Goal: Entertainment & Leisure: Consume media (video, audio)

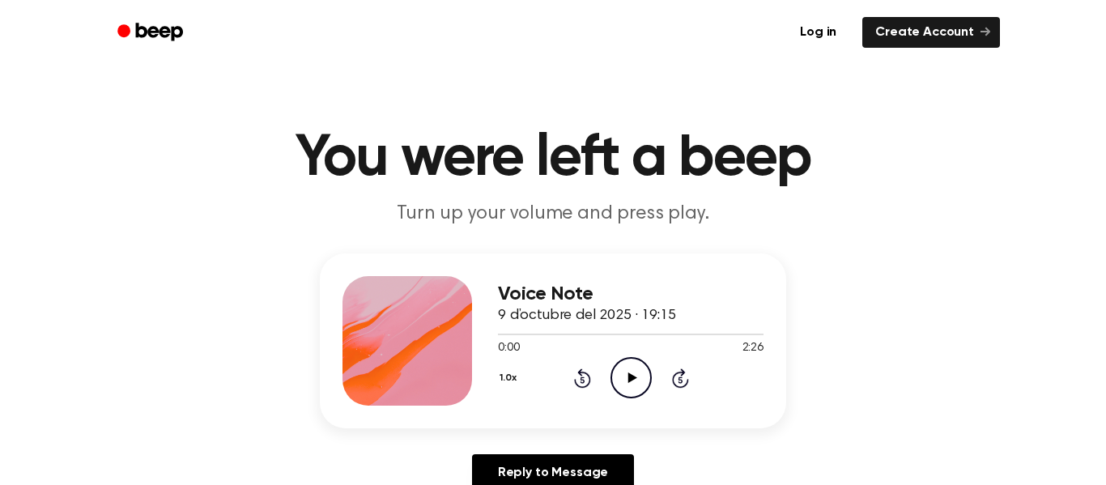
scroll to position [6, 0]
click at [635, 389] on icon "Play Audio" at bounding box center [630, 377] width 41 height 41
drag, startPoint x: 549, startPoint y: 137, endPoint x: 521, endPoint y: 137, distance: 28.3
click at [521, 137] on h1 "You were left a beep" at bounding box center [552, 159] width 829 height 58
